Goal: Complete application form: Complete application form

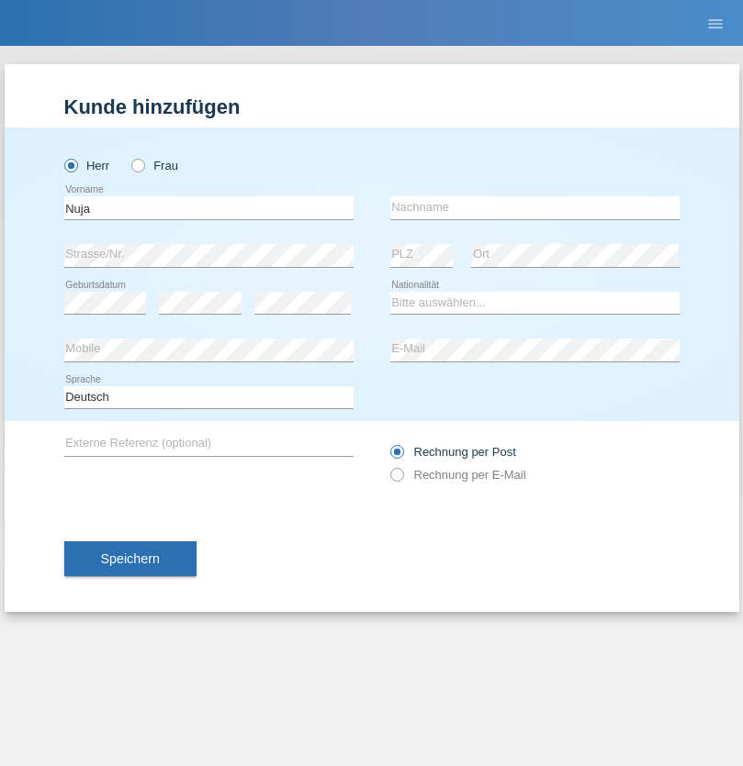
type input "Nuja"
click at [534, 207] on input "text" at bounding box center [534, 207] width 289 height 23
type input "Markovic"
select select "HR"
select select "C"
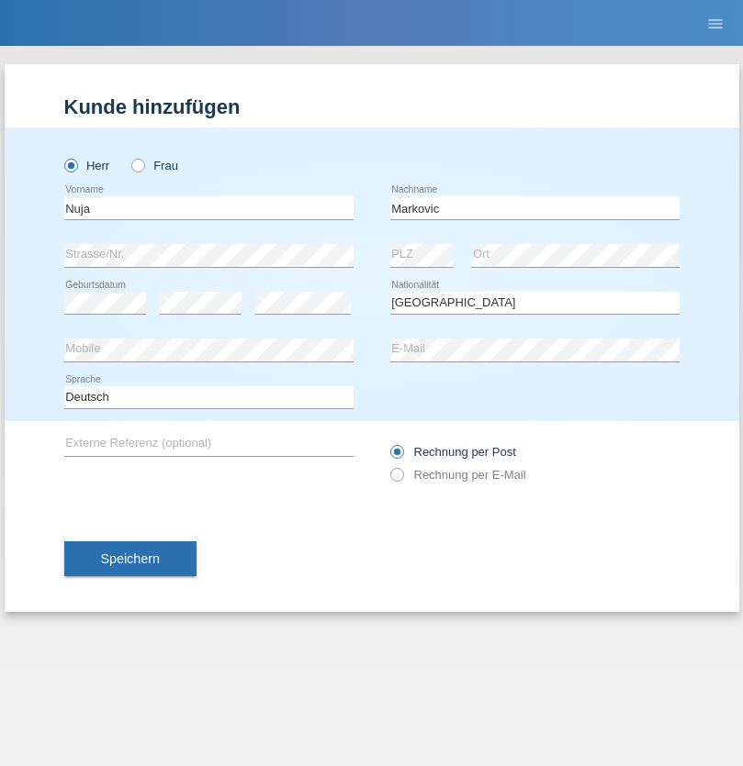
select select "04"
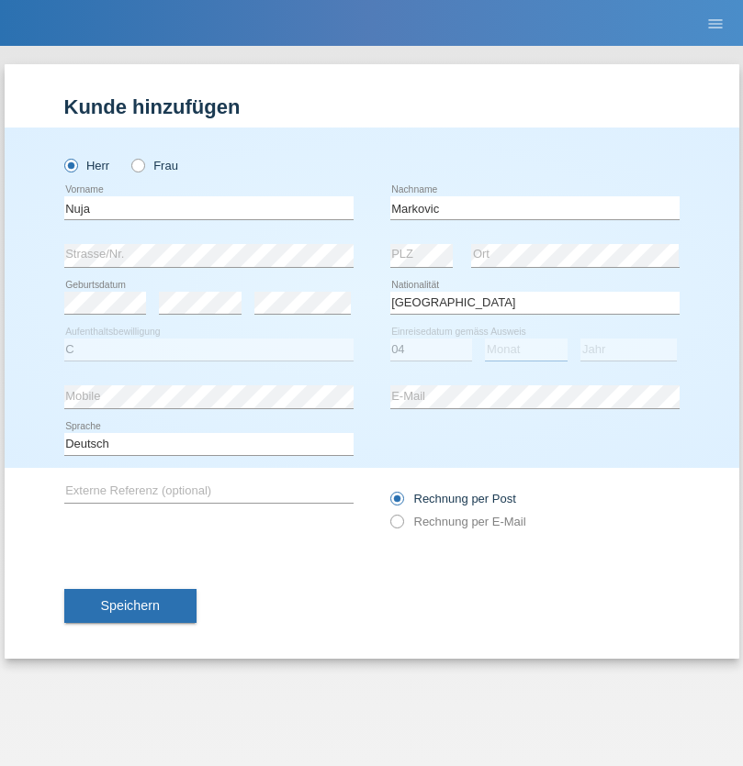
select select "03"
select select "2021"
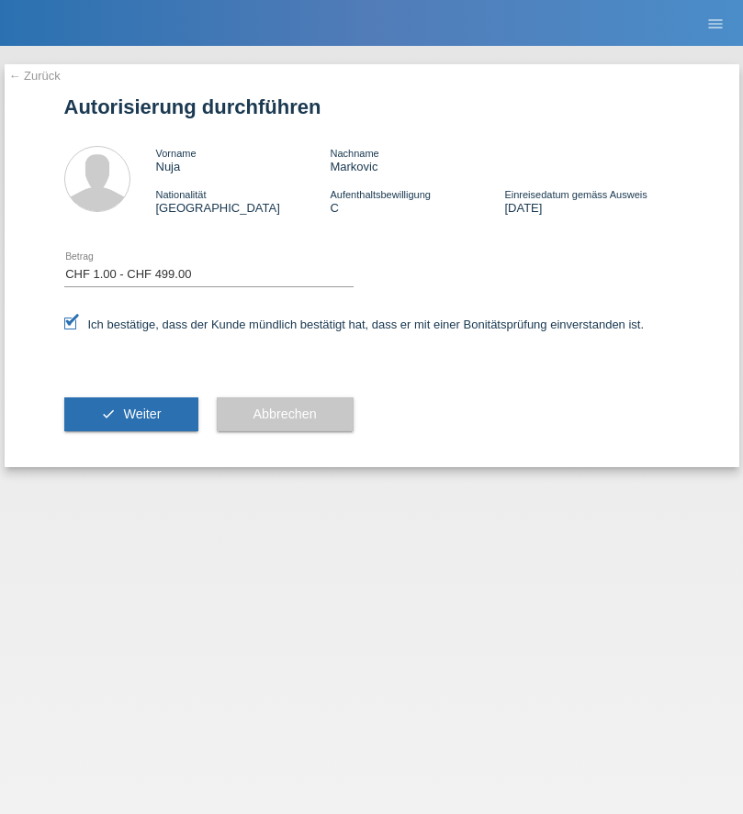
select select "1"
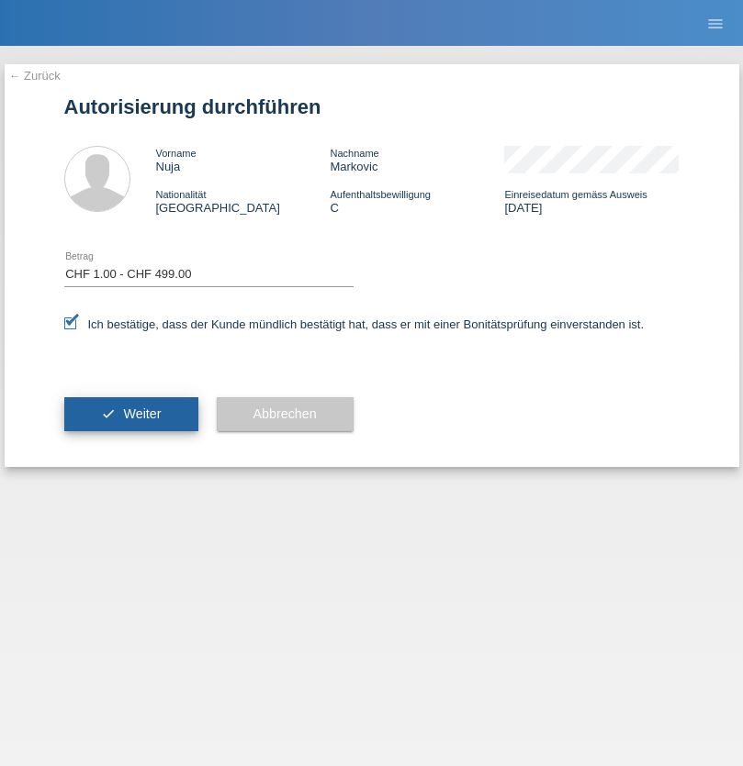
click at [130, 414] on span "Weiter" at bounding box center [142, 414] width 38 height 15
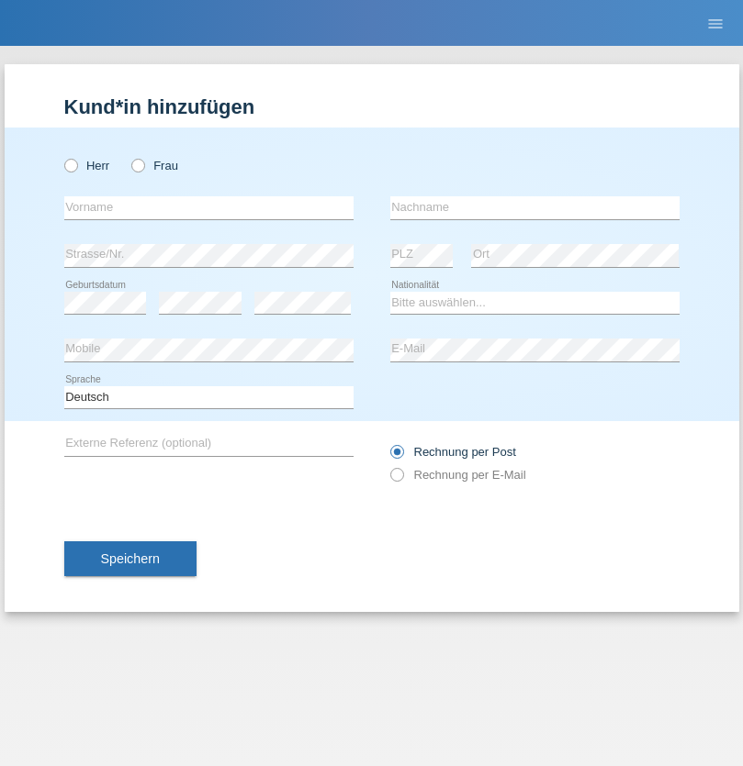
radio input "true"
click at [208, 207] on input "text" at bounding box center [208, 207] width 289 height 23
type input "Mélanie"
click at [534, 207] on input "text" at bounding box center [534, 207] width 289 height 23
type input "Zanetta"
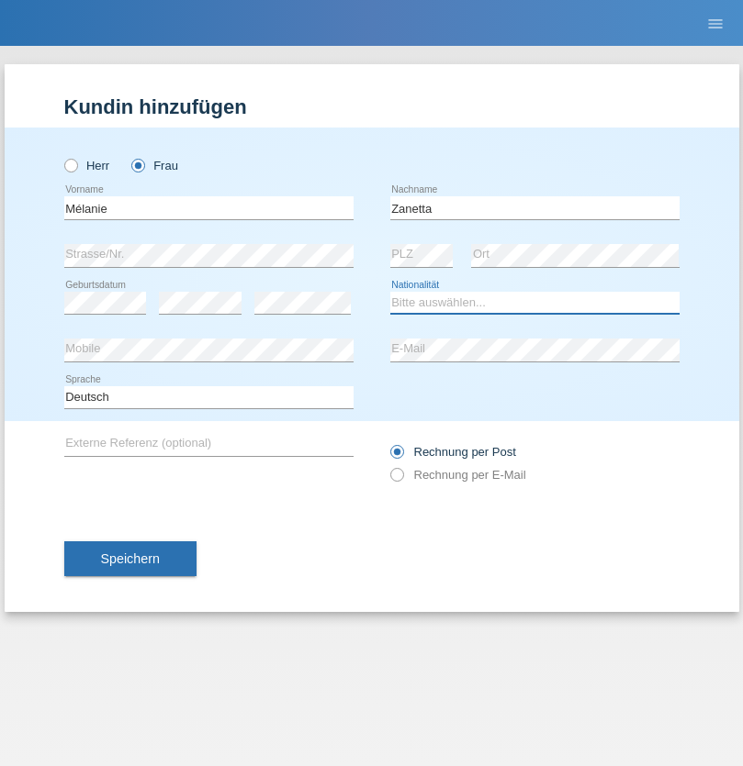
select select "CH"
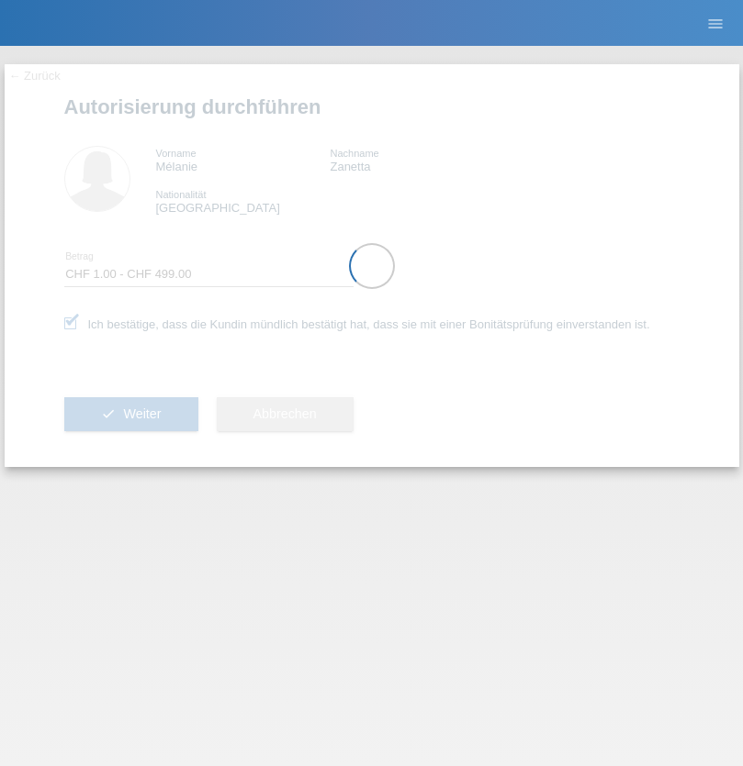
select select "1"
